Goal: Transaction & Acquisition: Purchase product/service

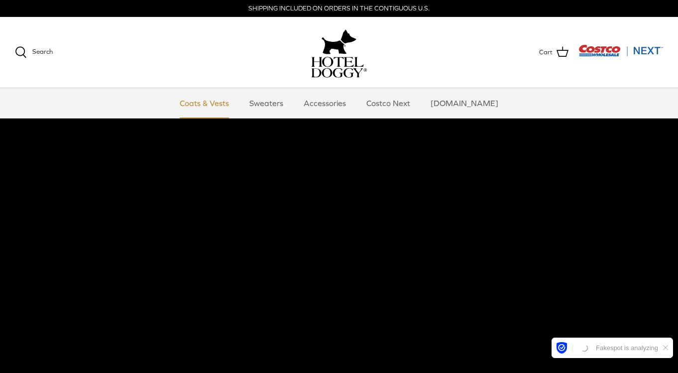
click at [227, 102] on link "Coats & Vests" at bounding box center [204, 103] width 67 height 30
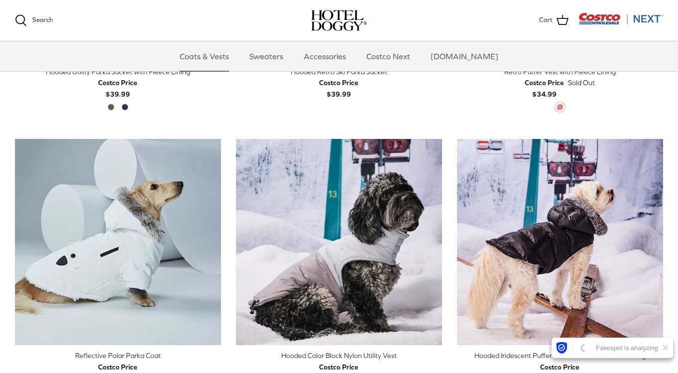
scroll to position [735, 0]
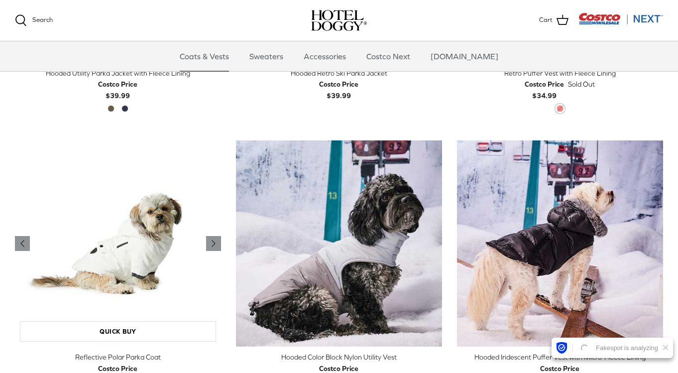
click at [151, 239] on img "Reflective Polar Parka Coat" at bounding box center [118, 243] width 206 height 206
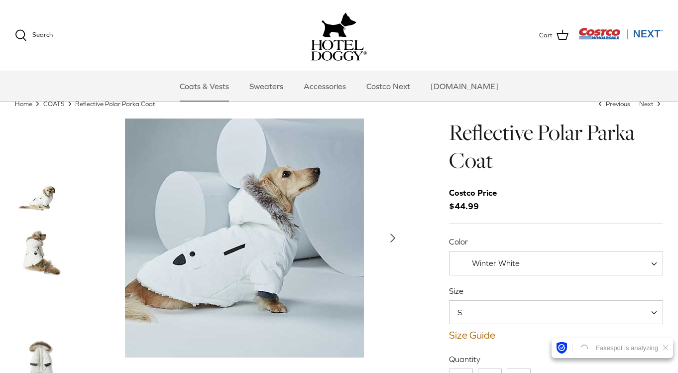
scroll to position [34, 0]
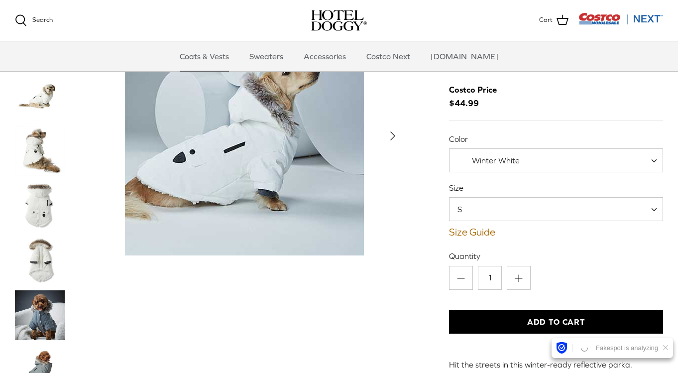
click at [45, 143] on img "Thumbnail Link" at bounding box center [40, 151] width 50 height 50
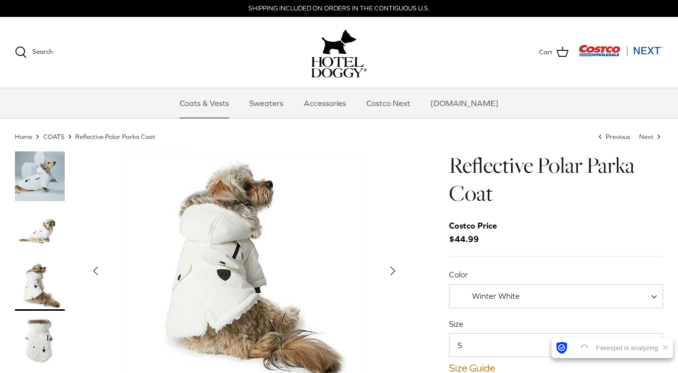
scroll to position [0, 0]
click at [38, 285] on img "Thumbnail Link" at bounding box center [40, 286] width 50 height 50
click at [40, 337] on img "Thumbnail Link" at bounding box center [40, 341] width 50 height 50
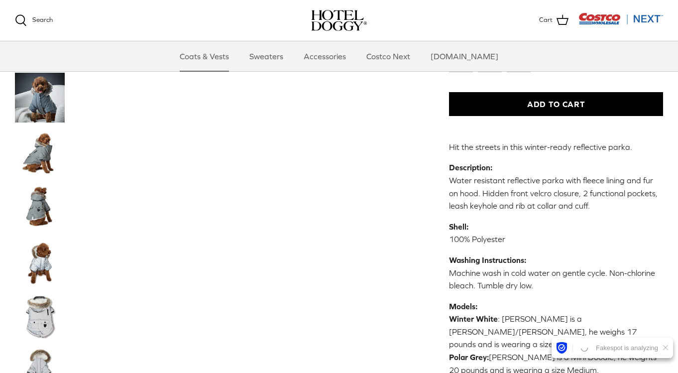
scroll to position [270, 0]
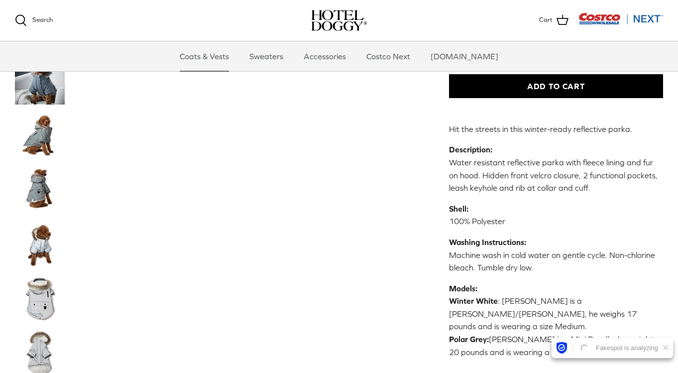
click at [39, 306] on img "Thumbnail Link" at bounding box center [40, 299] width 50 height 50
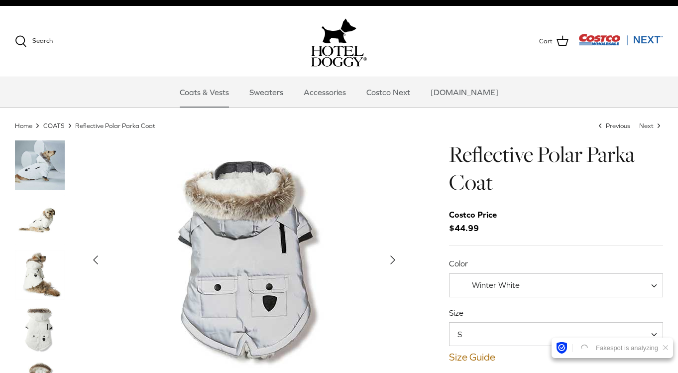
scroll to position [3, 0]
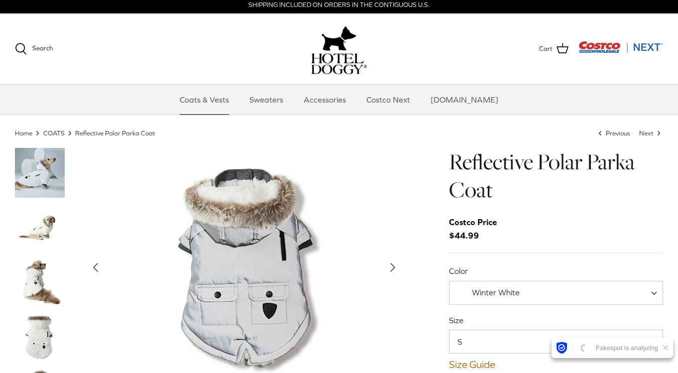
click at [393, 270] on icon "Right" at bounding box center [393, 267] width 16 height 16
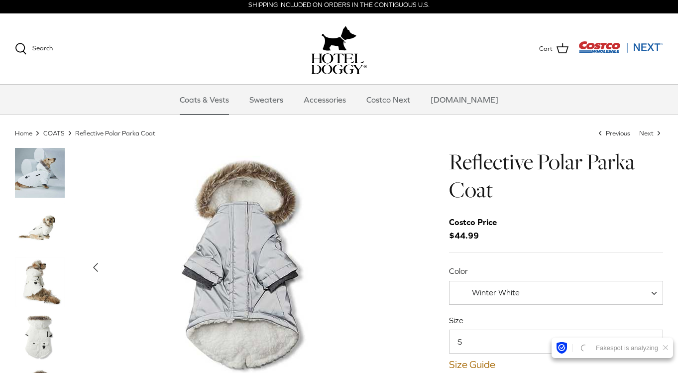
click at [393, 270] on div "Show Gallery" at bounding box center [245, 267] width 320 height 239
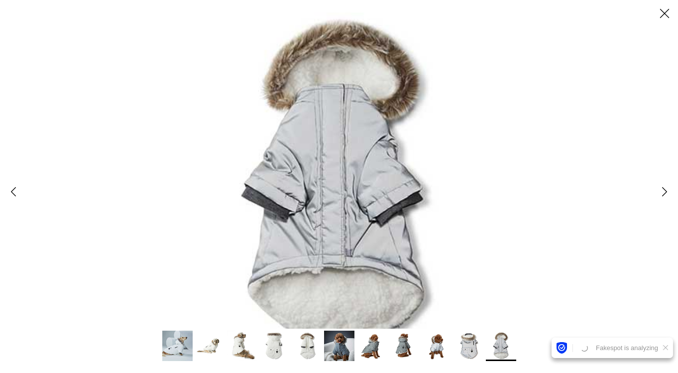
click at [664, 192] on polyline at bounding box center [665, 191] width 4 height 8
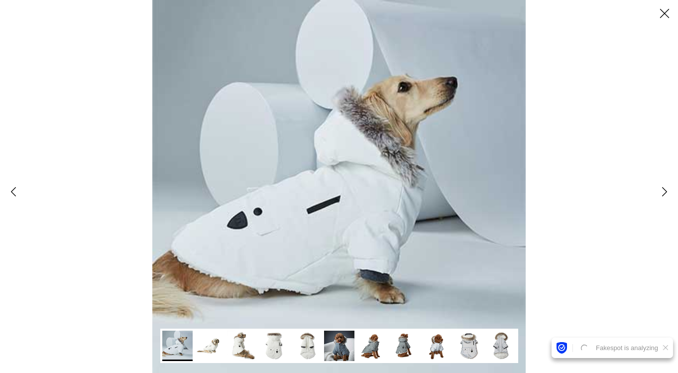
click at [664, 192] on polyline at bounding box center [665, 191] width 4 height 8
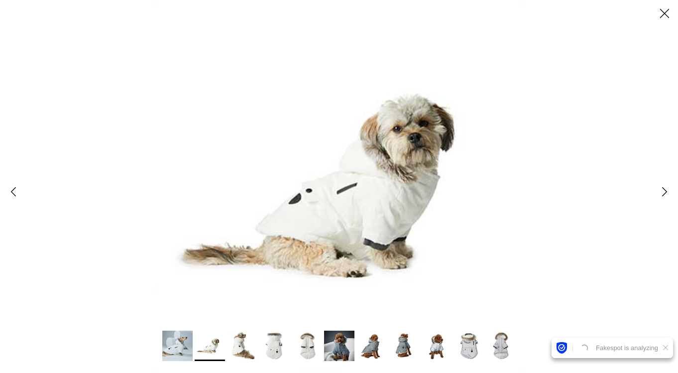
click at [664, 192] on polyline at bounding box center [665, 191] width 4 height 8
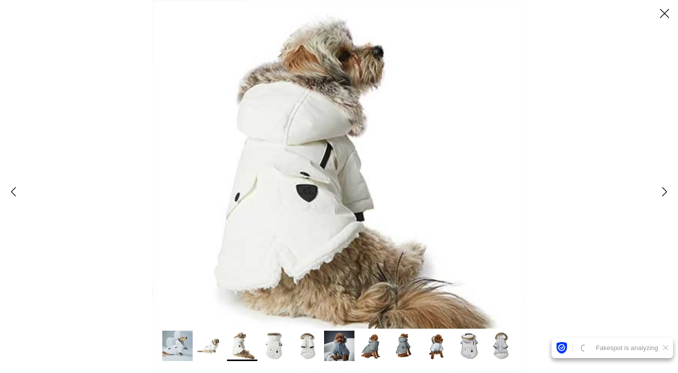
click at [664, 192] on polyline at bounding box center [665, 191] width 4 height 8
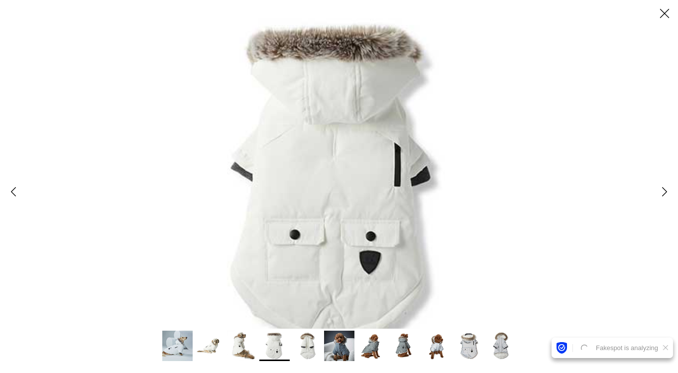
click at [668, 14] on icon "Close" at bounding box center [664, 13] width 17 height 17
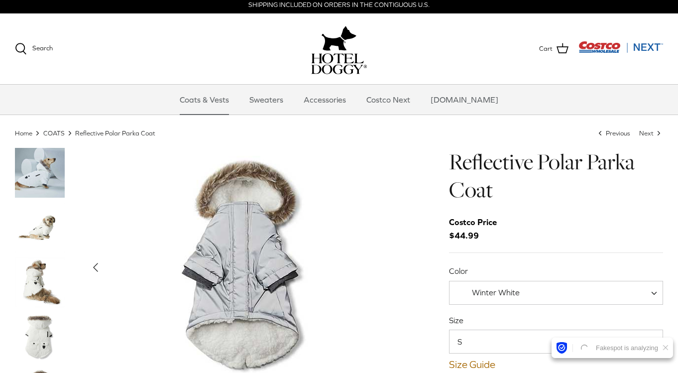
scroll to position [35, 0]
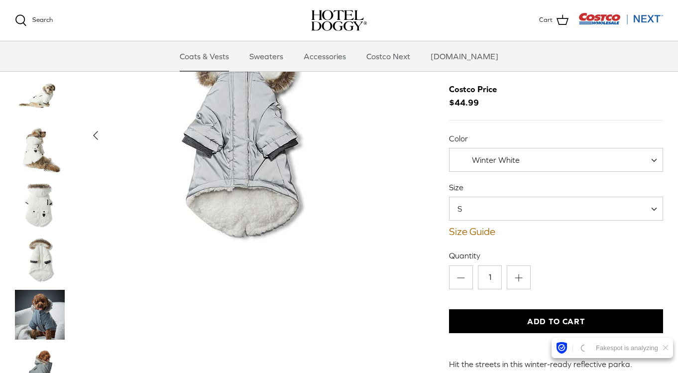
click at [598, 155] on span "Winter White" at bounding box center [556, 160] width 214 height 24
select select "Polar Grey"
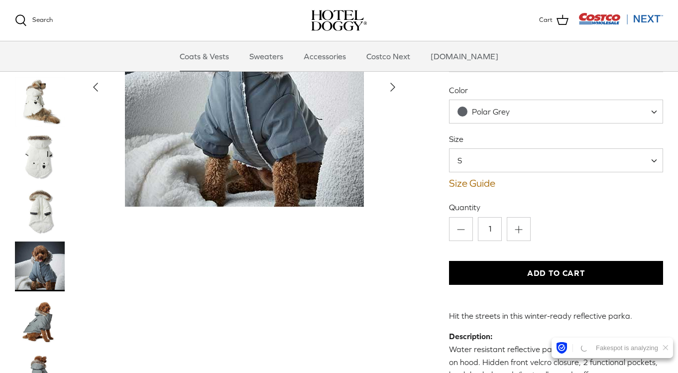
scroll to position [77, 0]
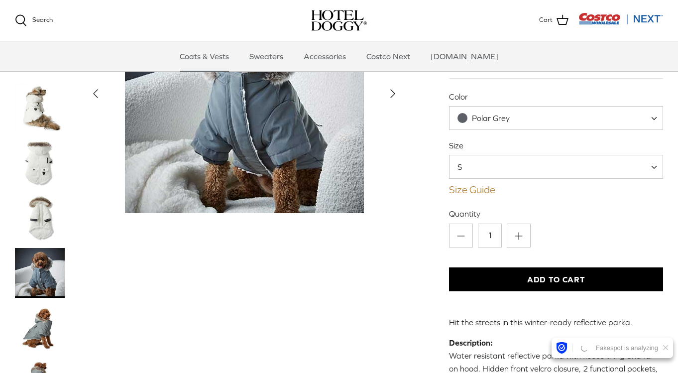
click at [479, 189] on link "Size Guide" at bounding box center [556, 190] width 214 height 12
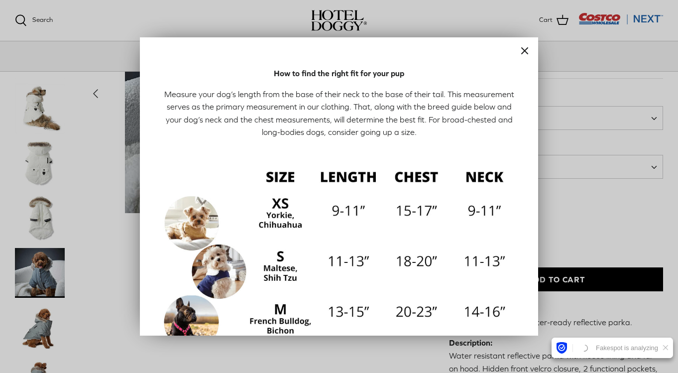
scroll to position [0, 0]
click at [97, 25] on div at bounding box center [339, 186] width 678 height 373
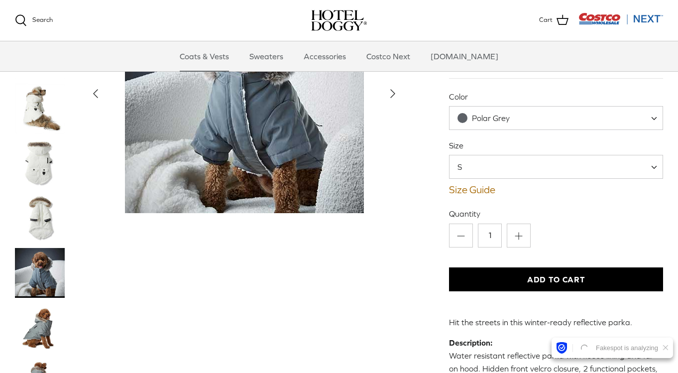
click at [596, 22] on img "Costco Next" at bounding box center [621, 18] width 85 height 12
